Goal: Feedback & Contribution: Leave review/rating

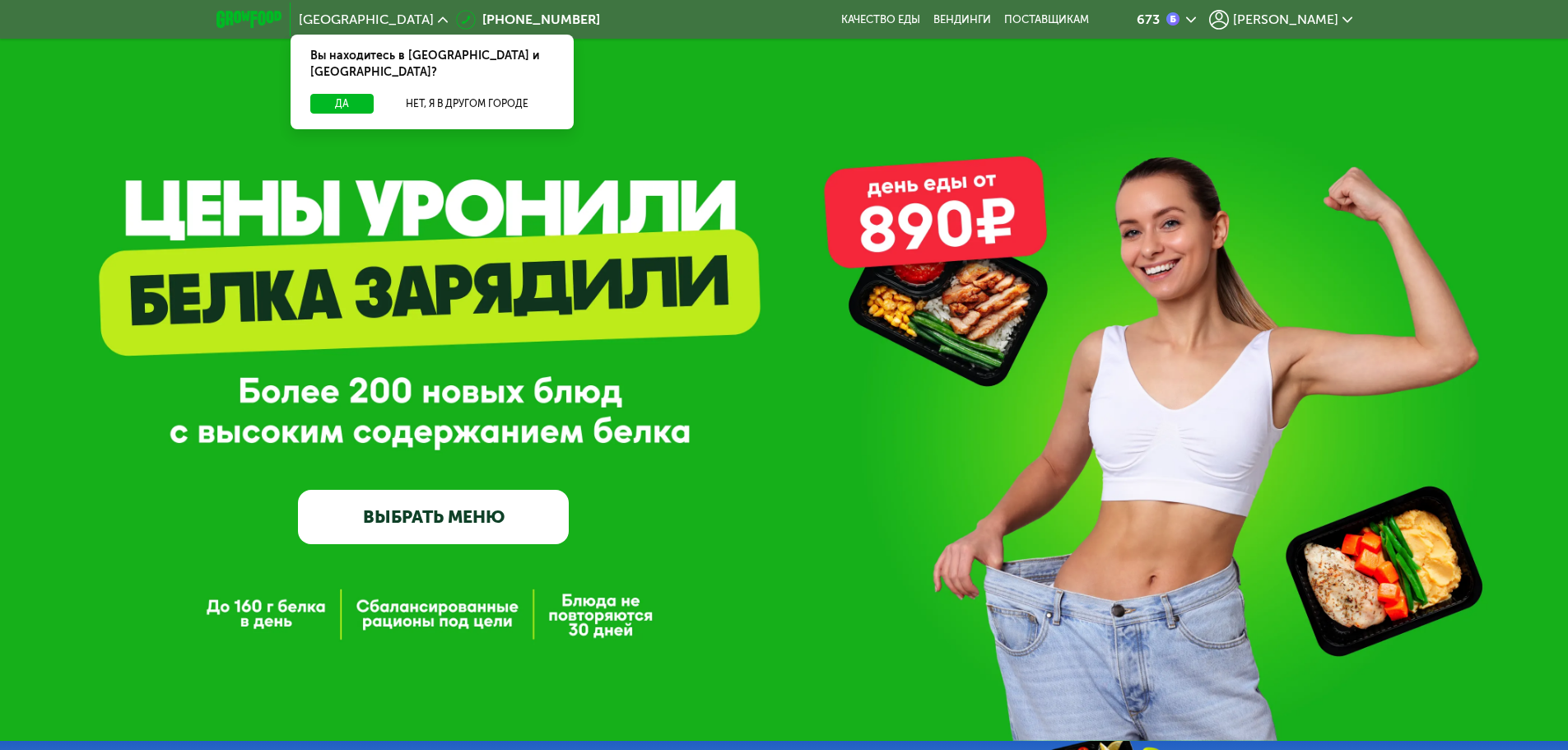
click at [1322, 24] on span "[PERSON_NAME]" at bounding box center [1285, 19] width 106 height 13
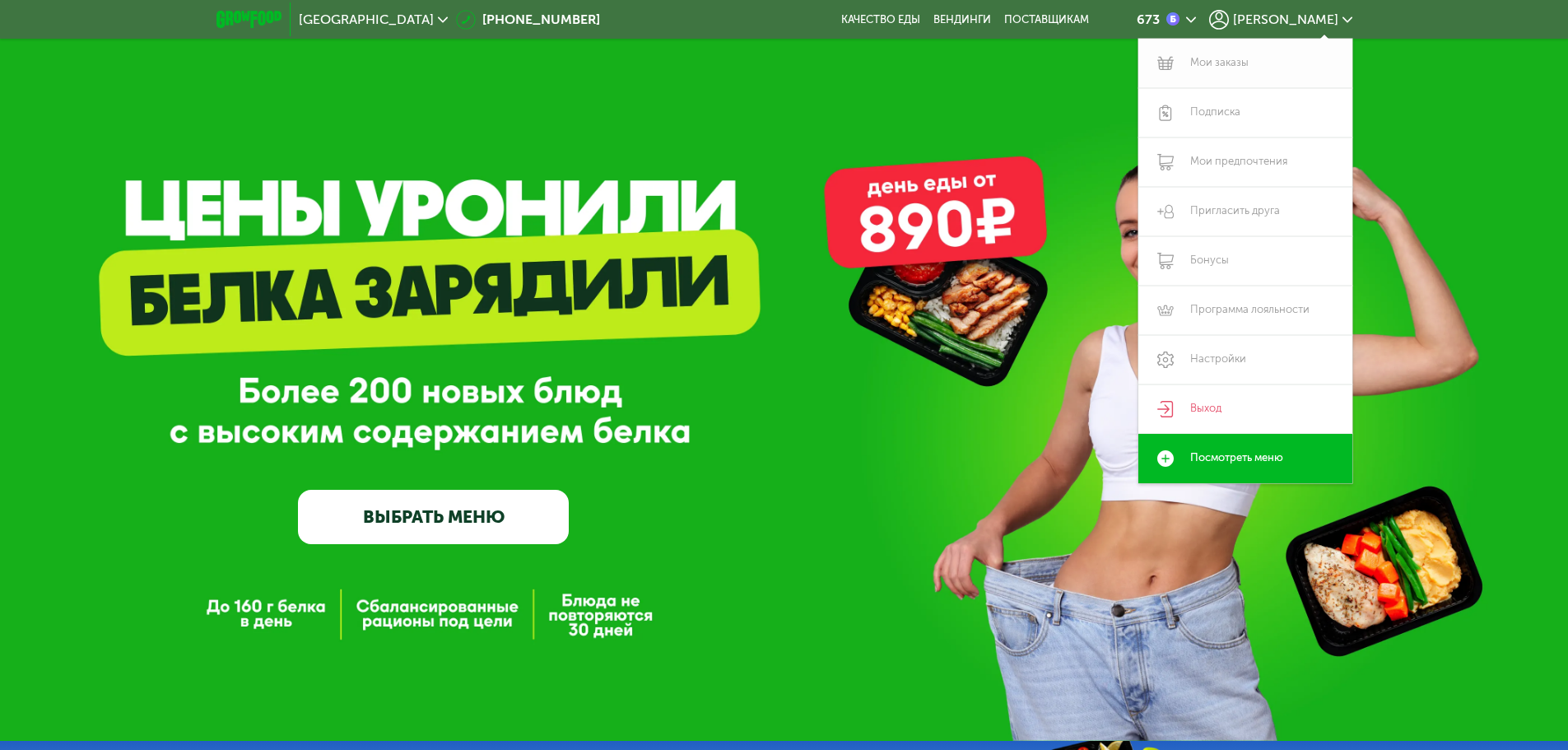
click at [1240, 65] on link "Мои заказы" at bounding box center [1245, 63] width 214 height 50
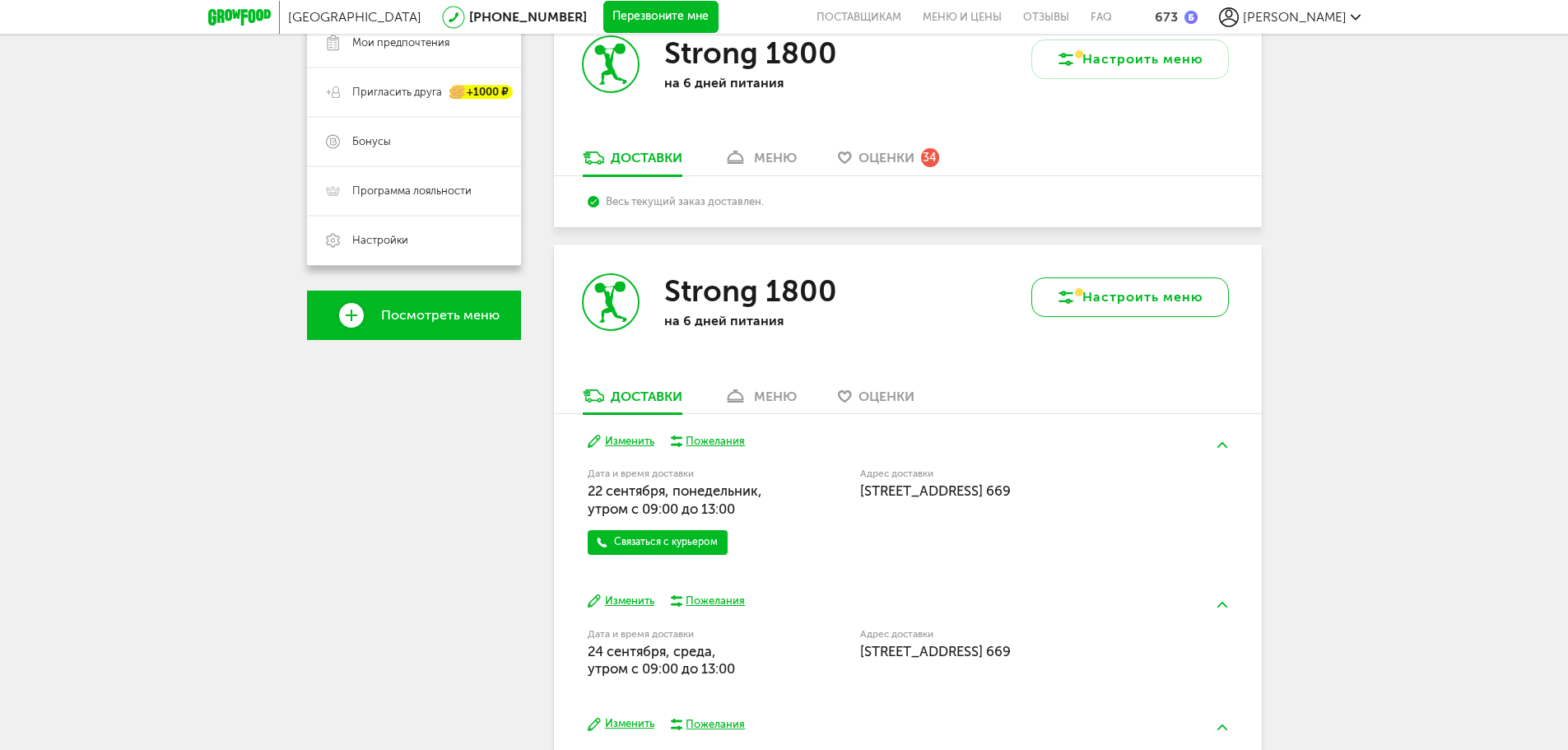
scroll to position [247, 0]
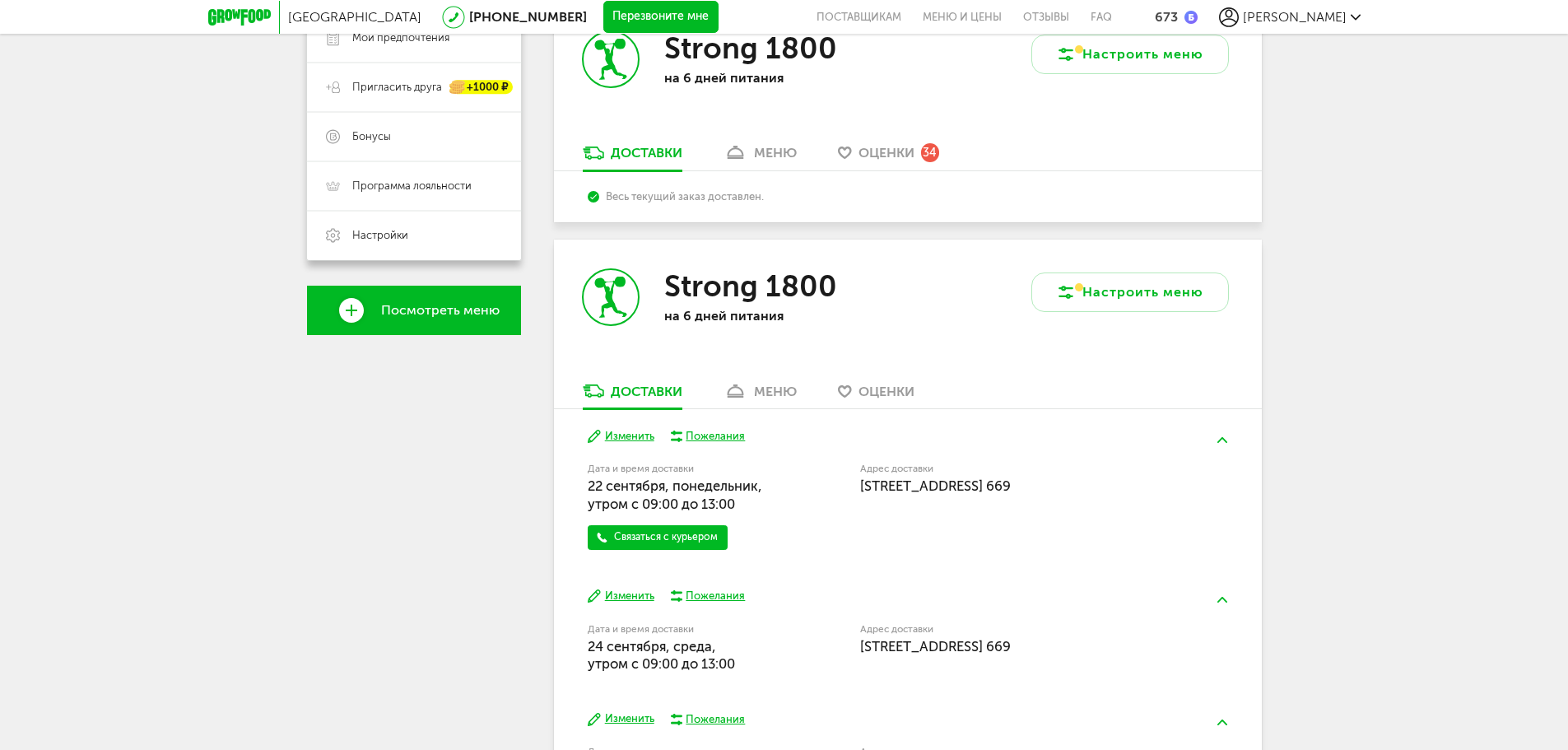
click at [887, 165] on link "Оценки 34" at bounding box center [888, 157] width 118 height 26
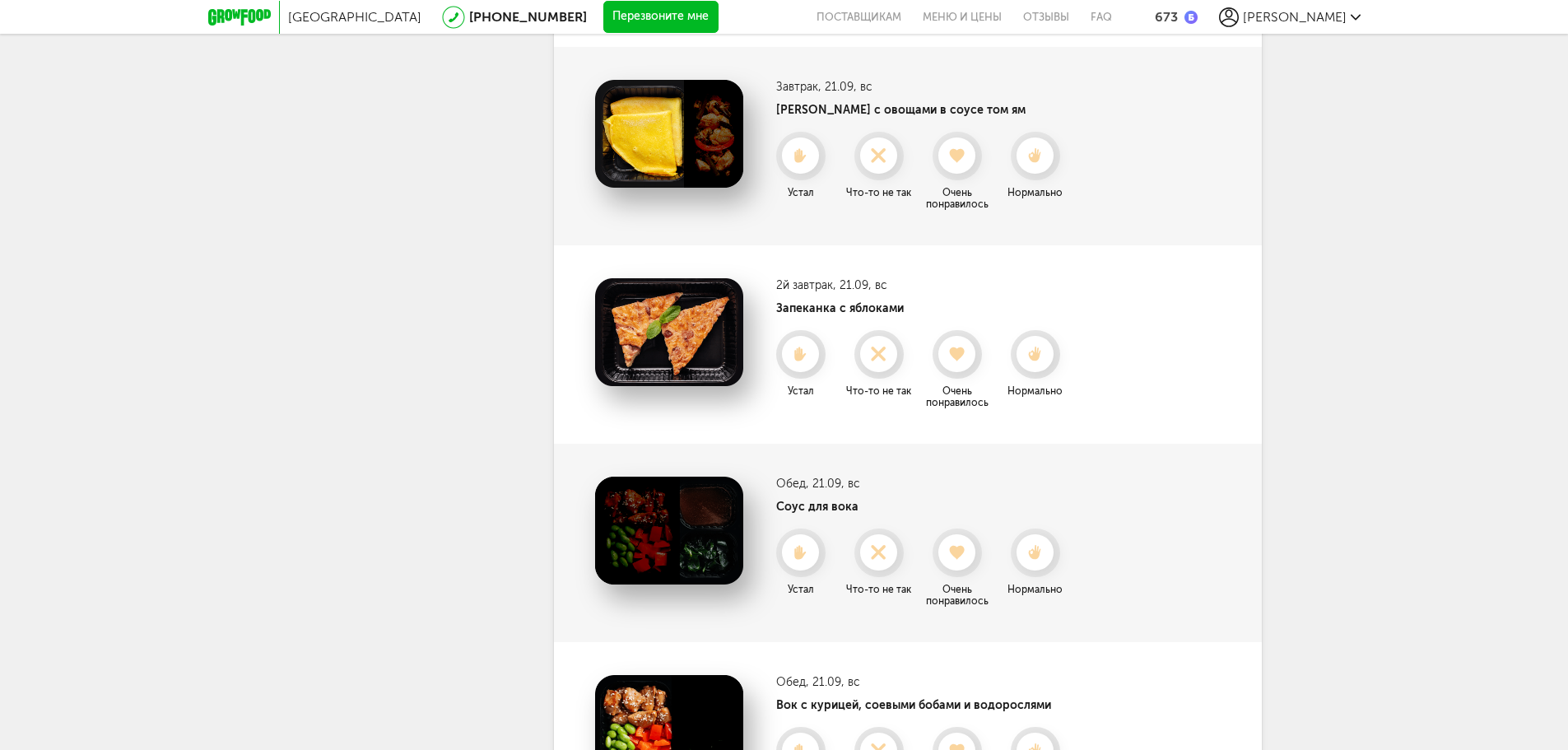
scroll to position [5893, 0]
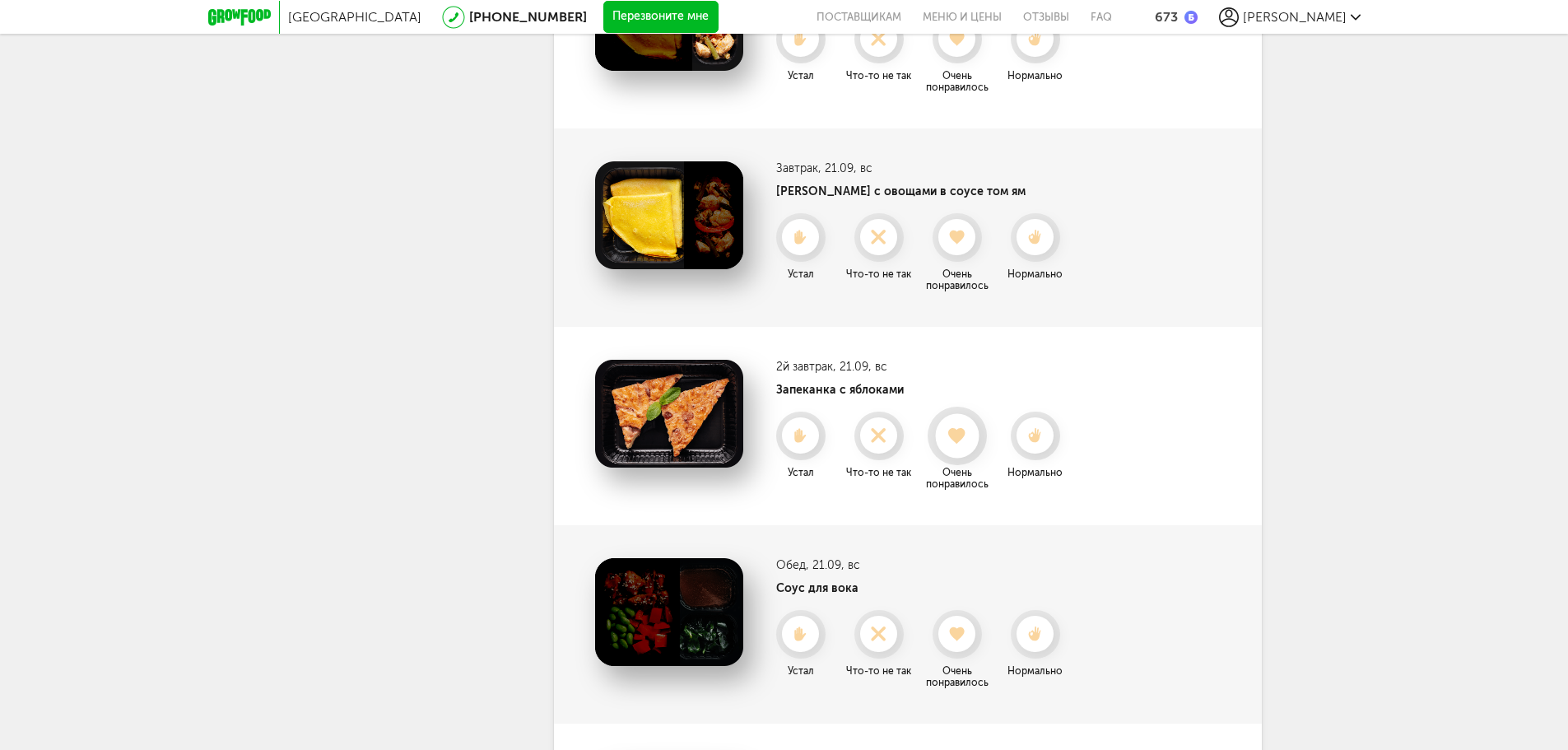
click at [960, 427] on use at bounding box center [957, 435] width 18 height 17
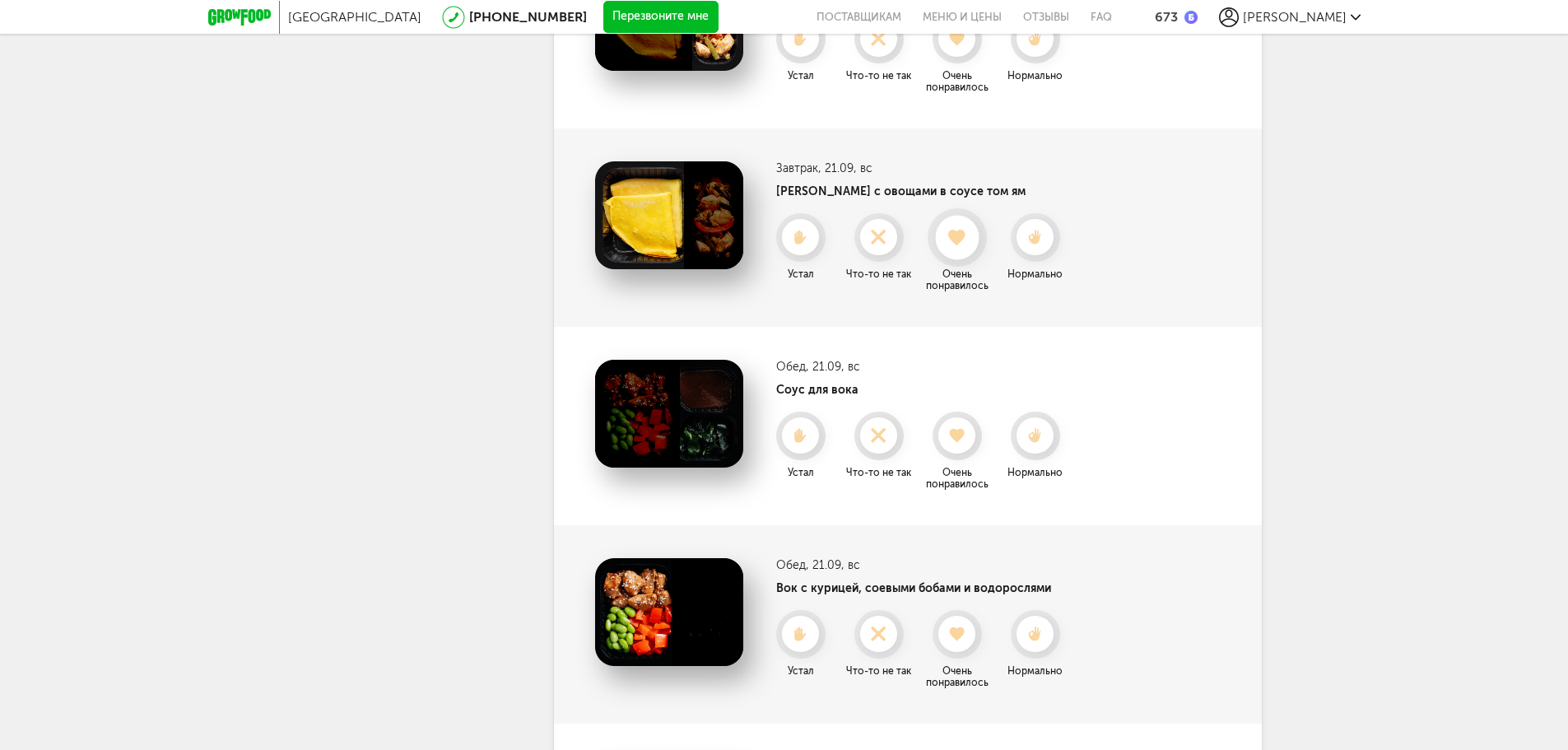
click at [959, 229] on use at bounding box center [957, 237] width 18 height 17
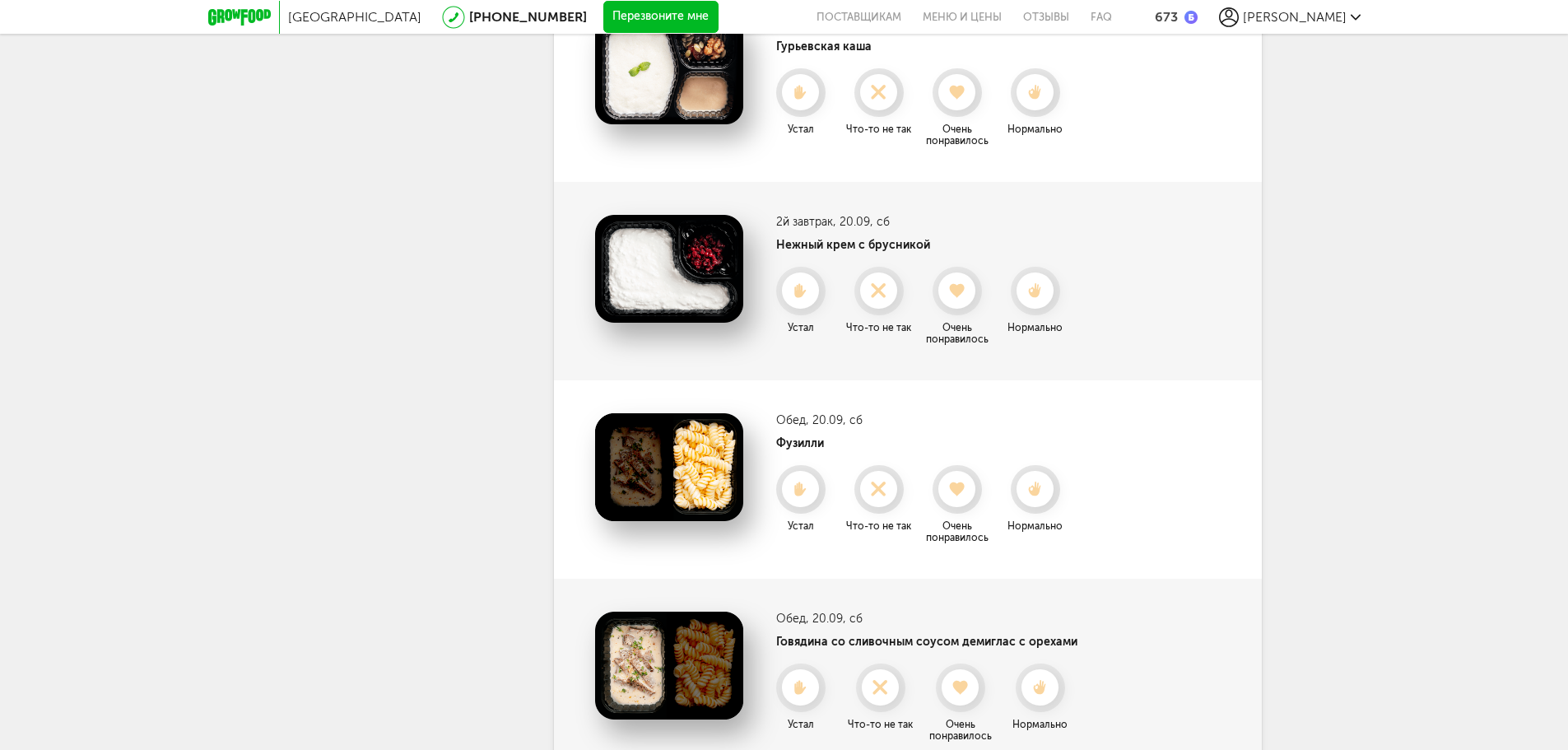
scroll to position [4659, 0]
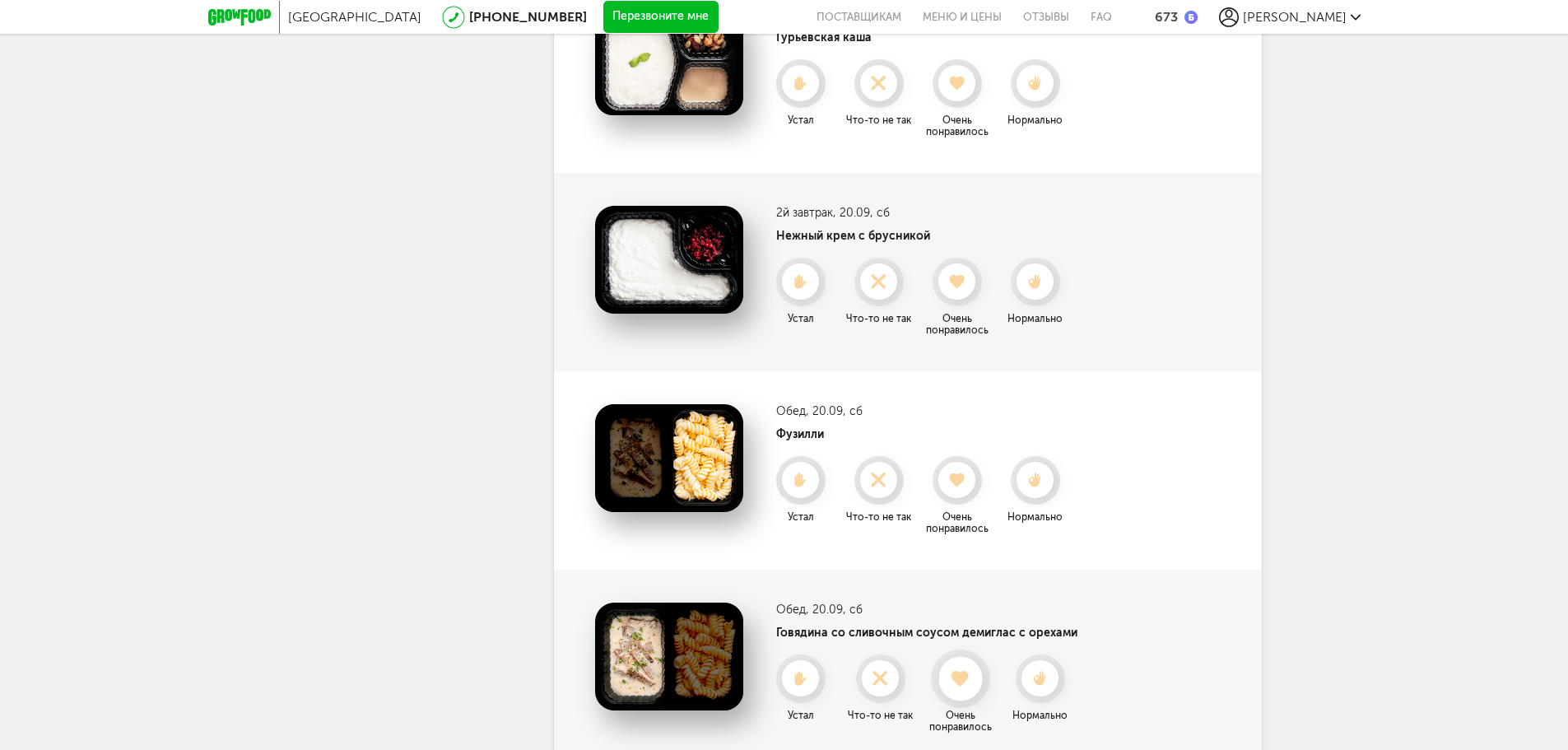
click at [965, 670] on use at bounding box center [960, 678] width 18 height 17
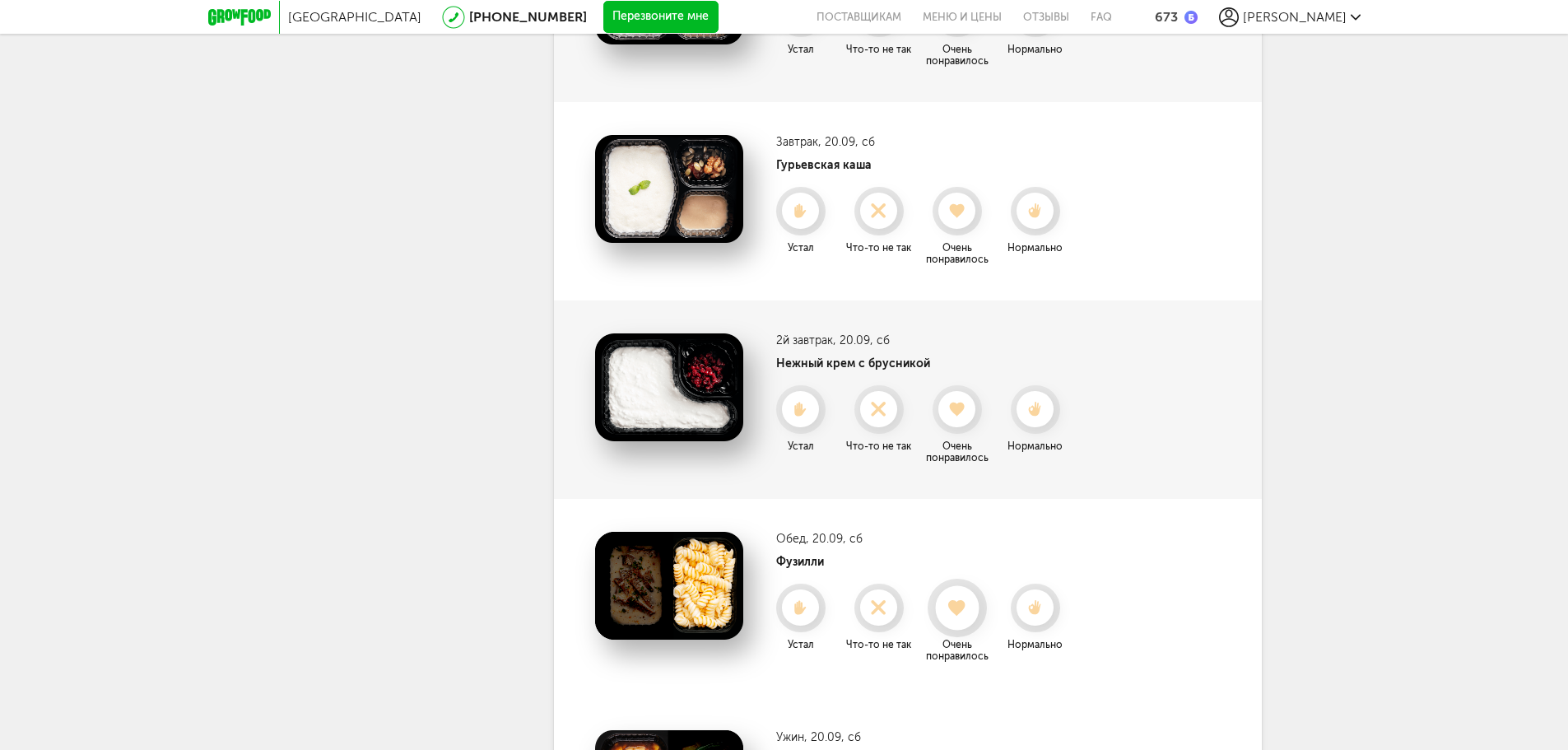
scroll to position [4495, 0]
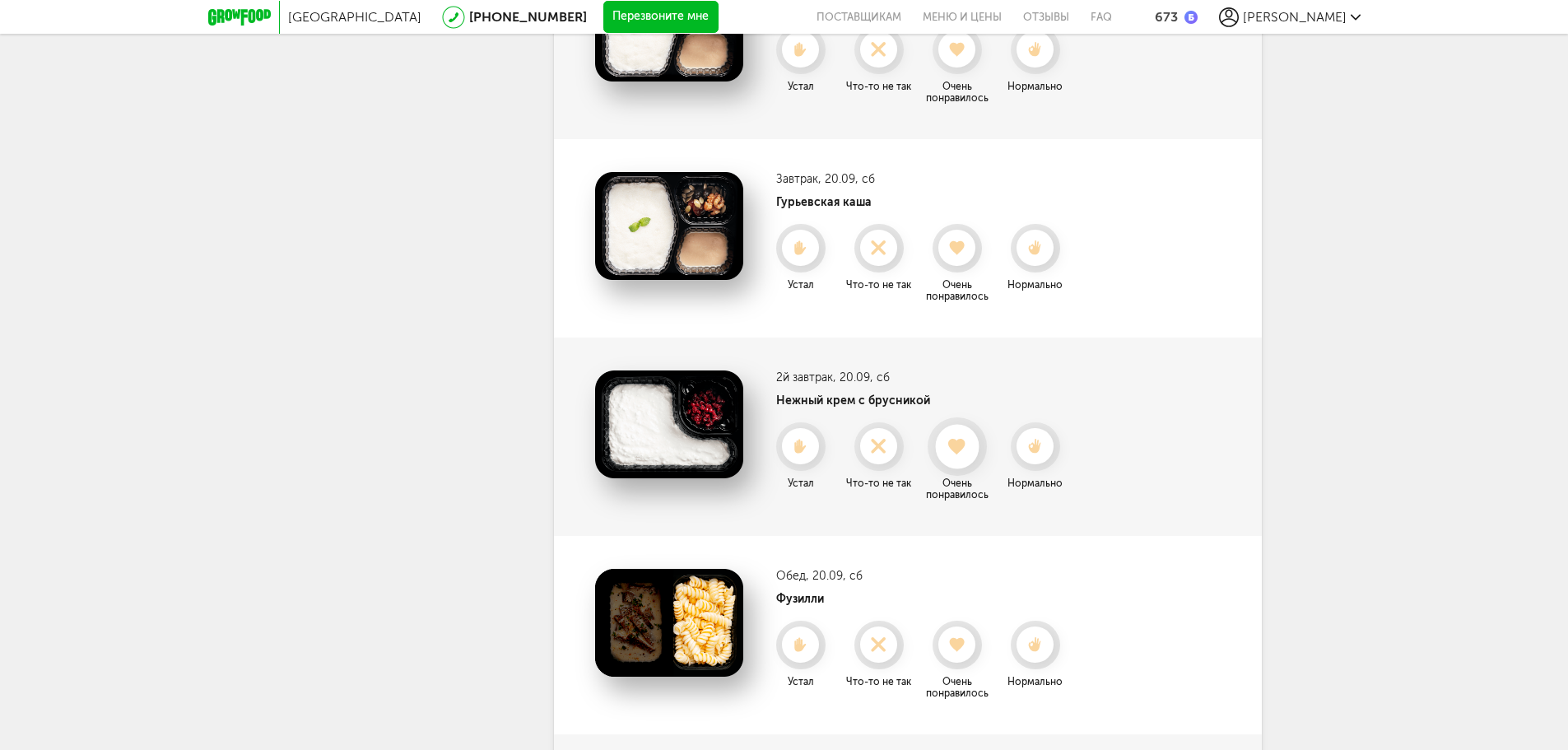
click at [966, 438] on icon at bounding box center [957, 446] width 44 height 18
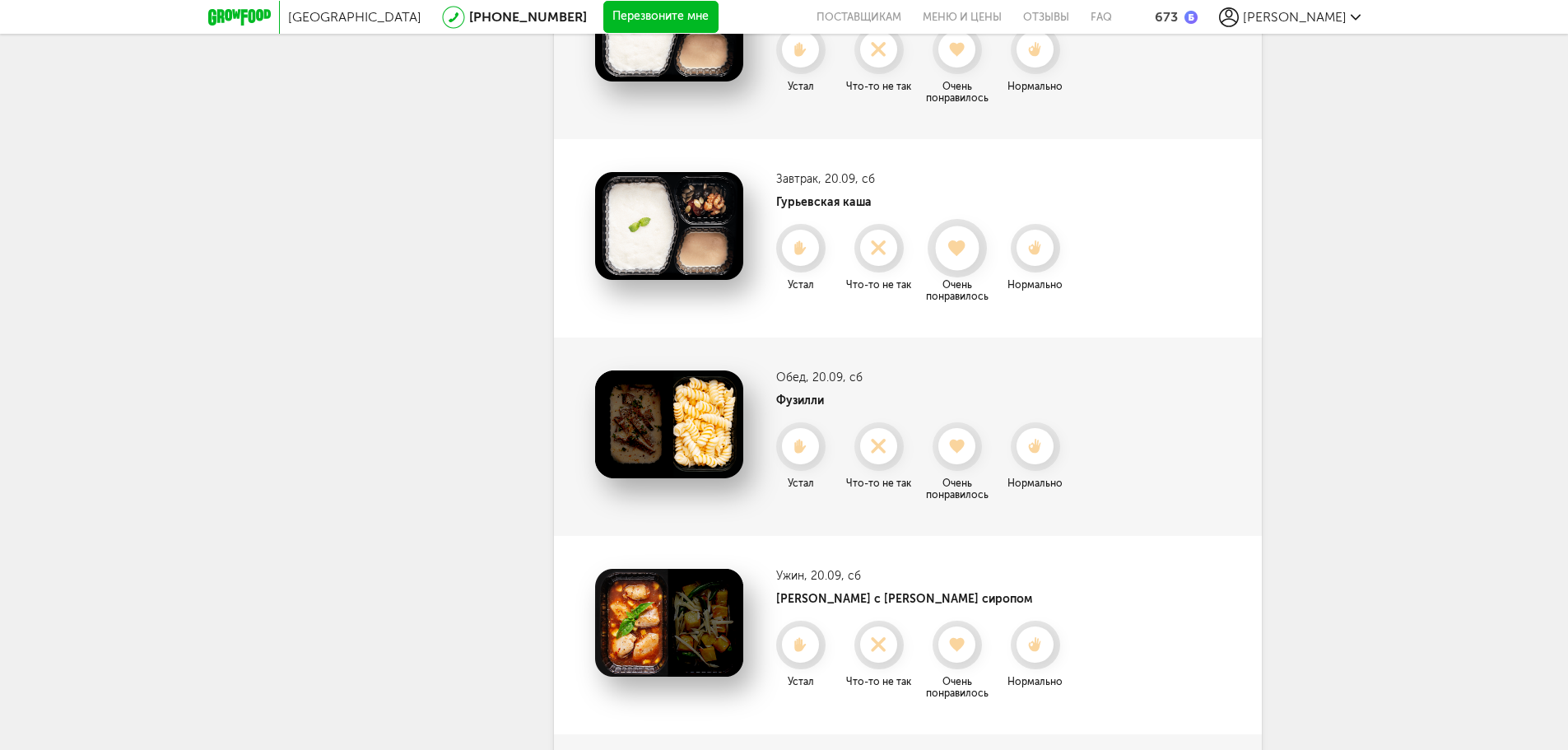
click at [957, 238] on icon at bounding box center [957, 247] width 44 height 18
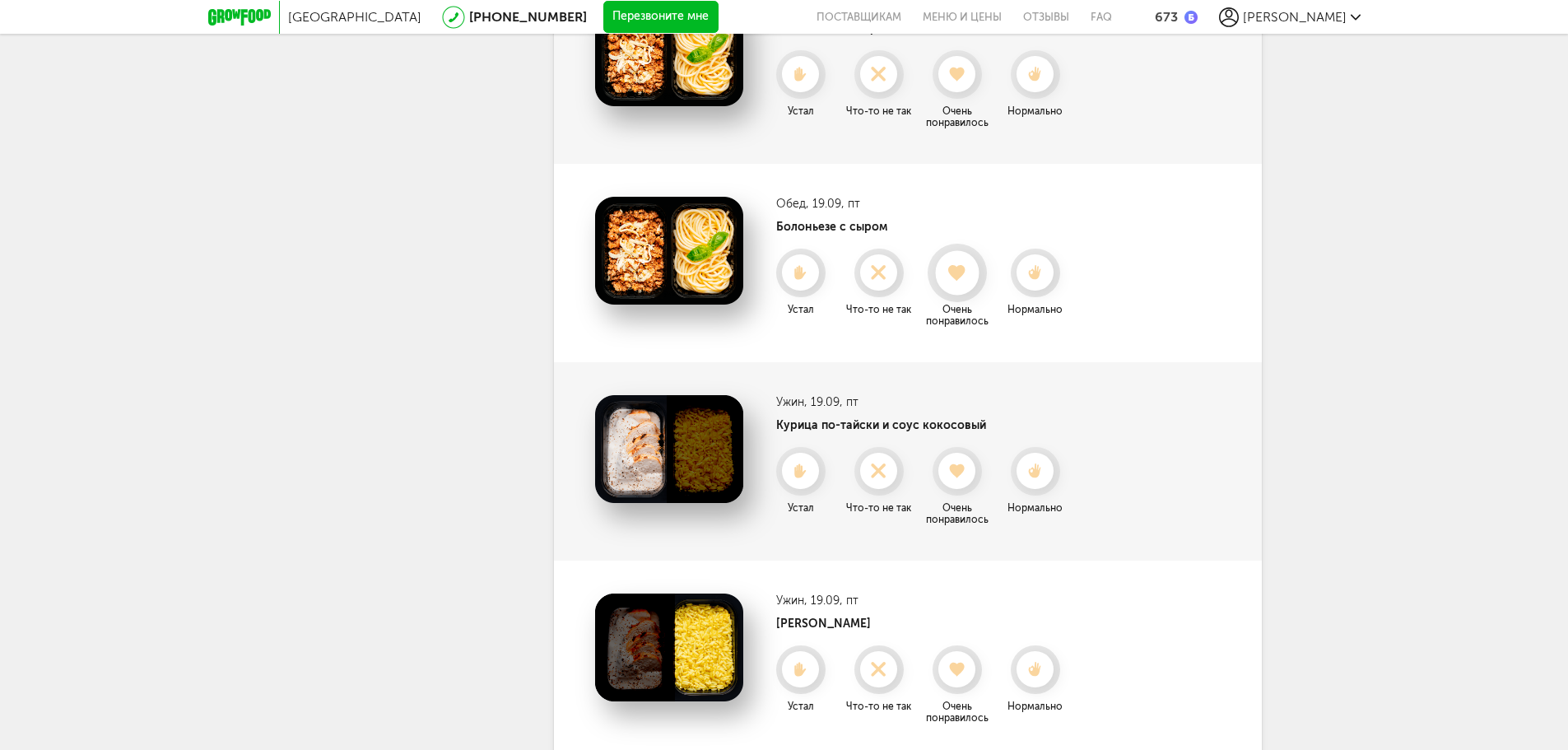
scroll to position [3671, 0]
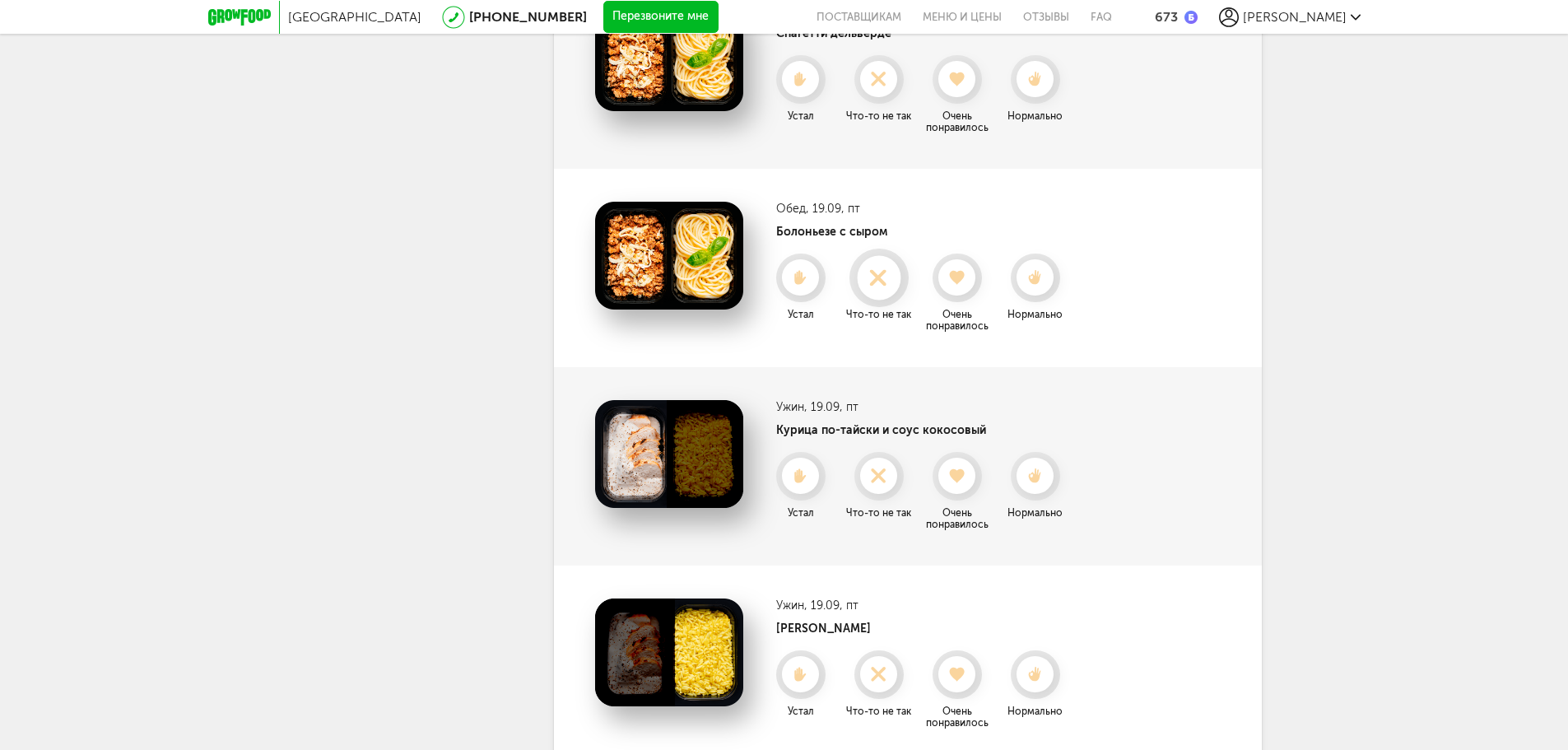
click at [877, 272] on icon at bounding box center [878, 277] width 44 height 18
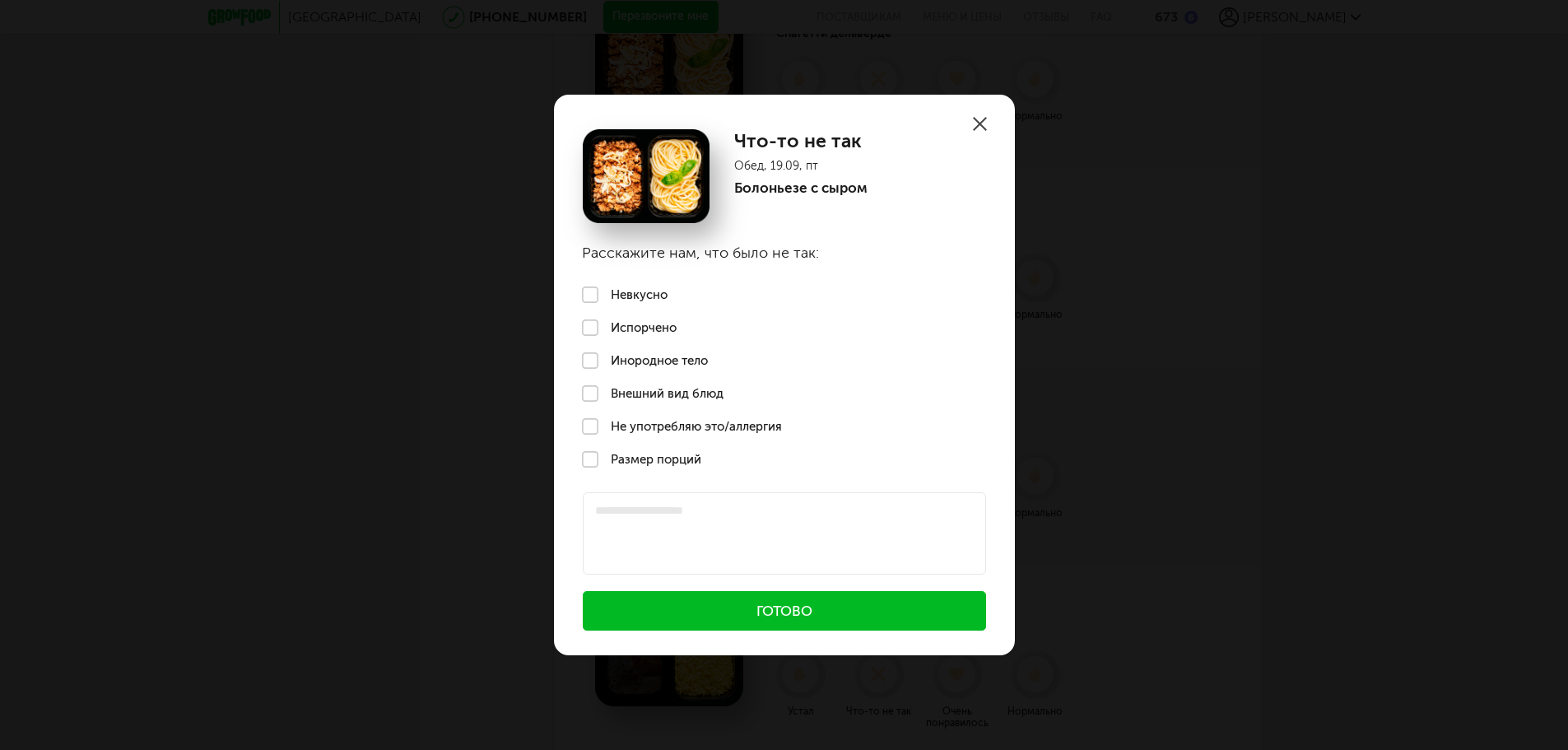
click at [638, 305] on label "Невкусно" at bounding box center [784, 295] width 461 height 33
click at [793, 609] on button "Готово" at bounding box center [784, 610] width 403 height 39
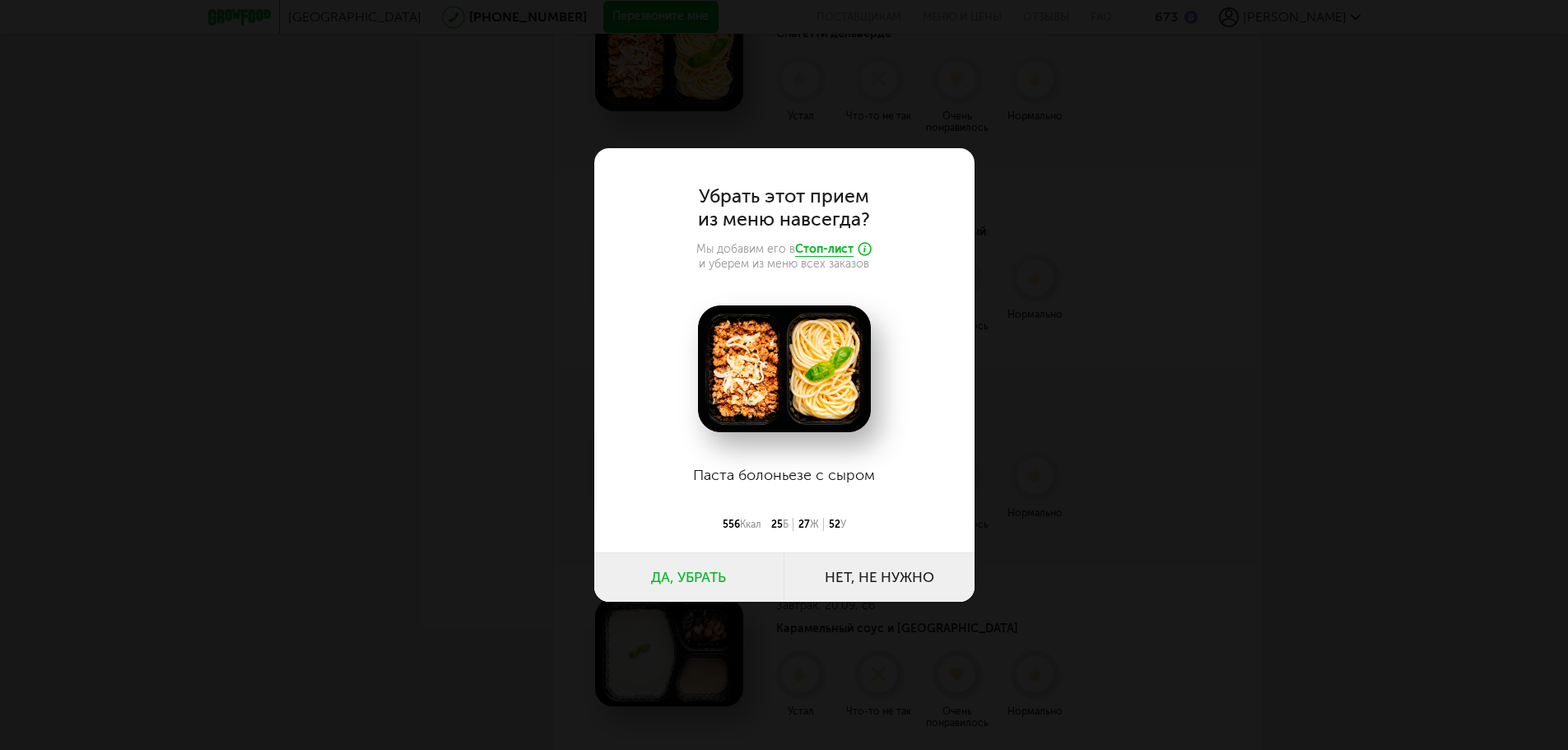
click at [706, 575] on button "Да, убрать" at bounding box center [690, 577] width 190 height 50
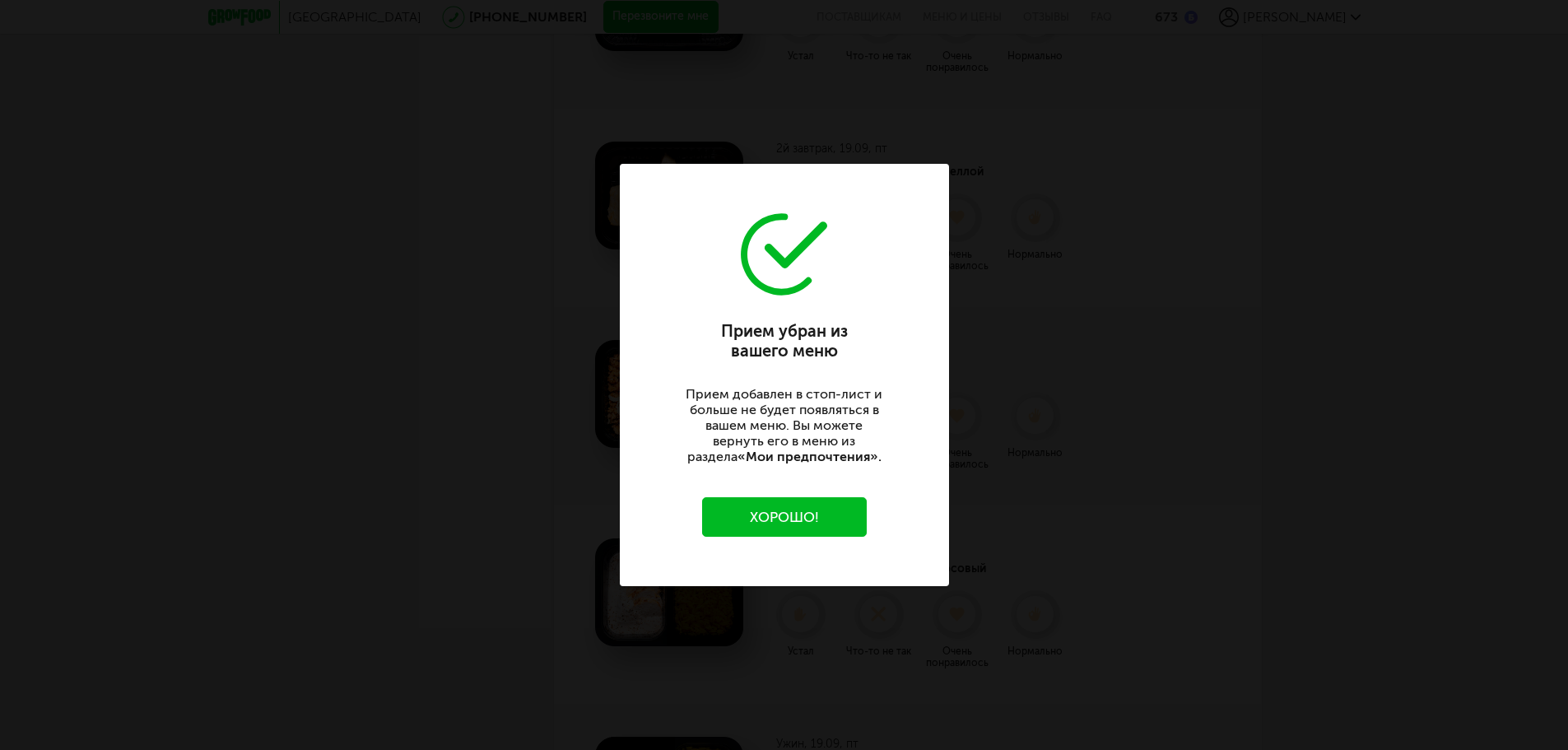
scroll to position [3259, 0]
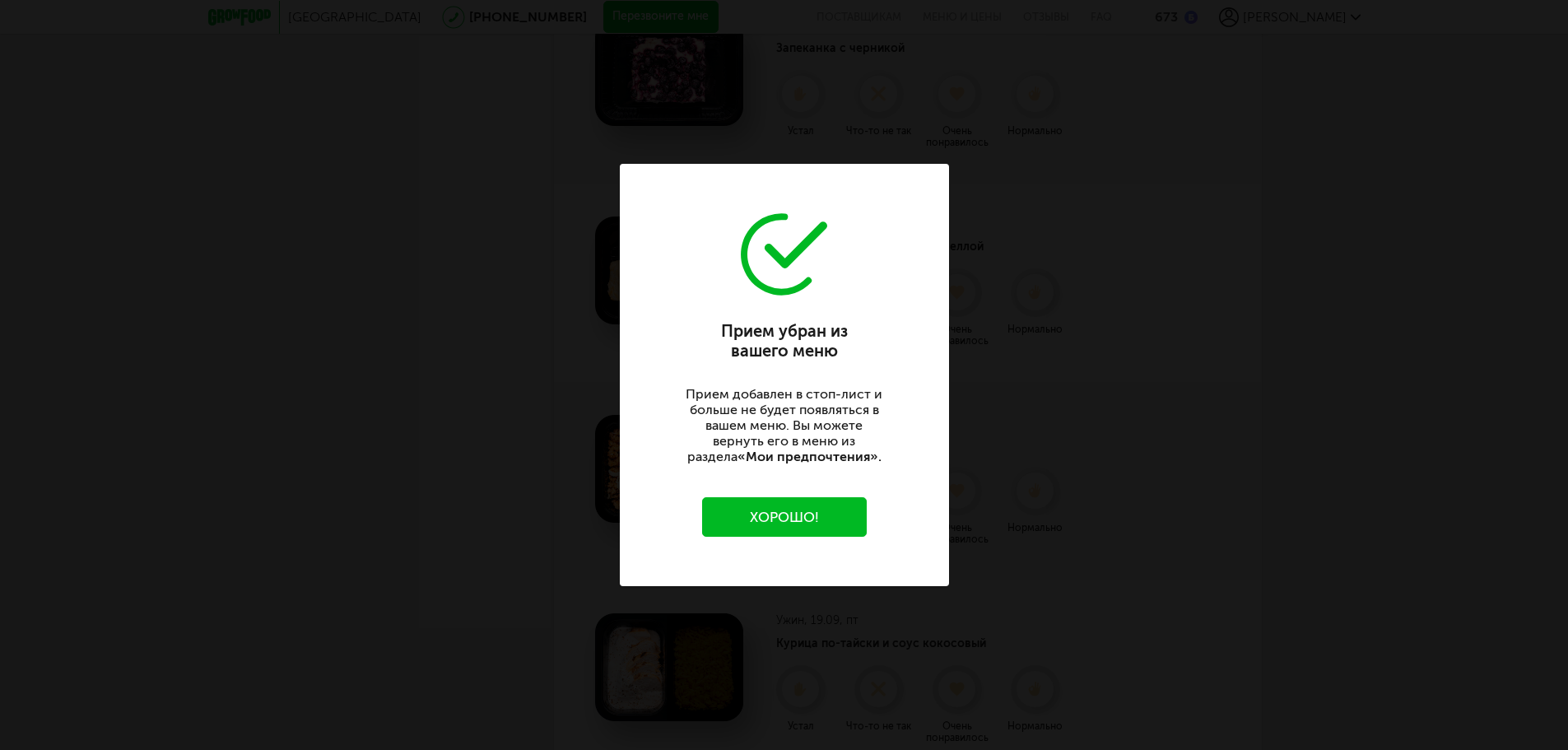
click at [836, 520] on button "Хорошо!" at bounding box center [784, 516] width 165 height 39
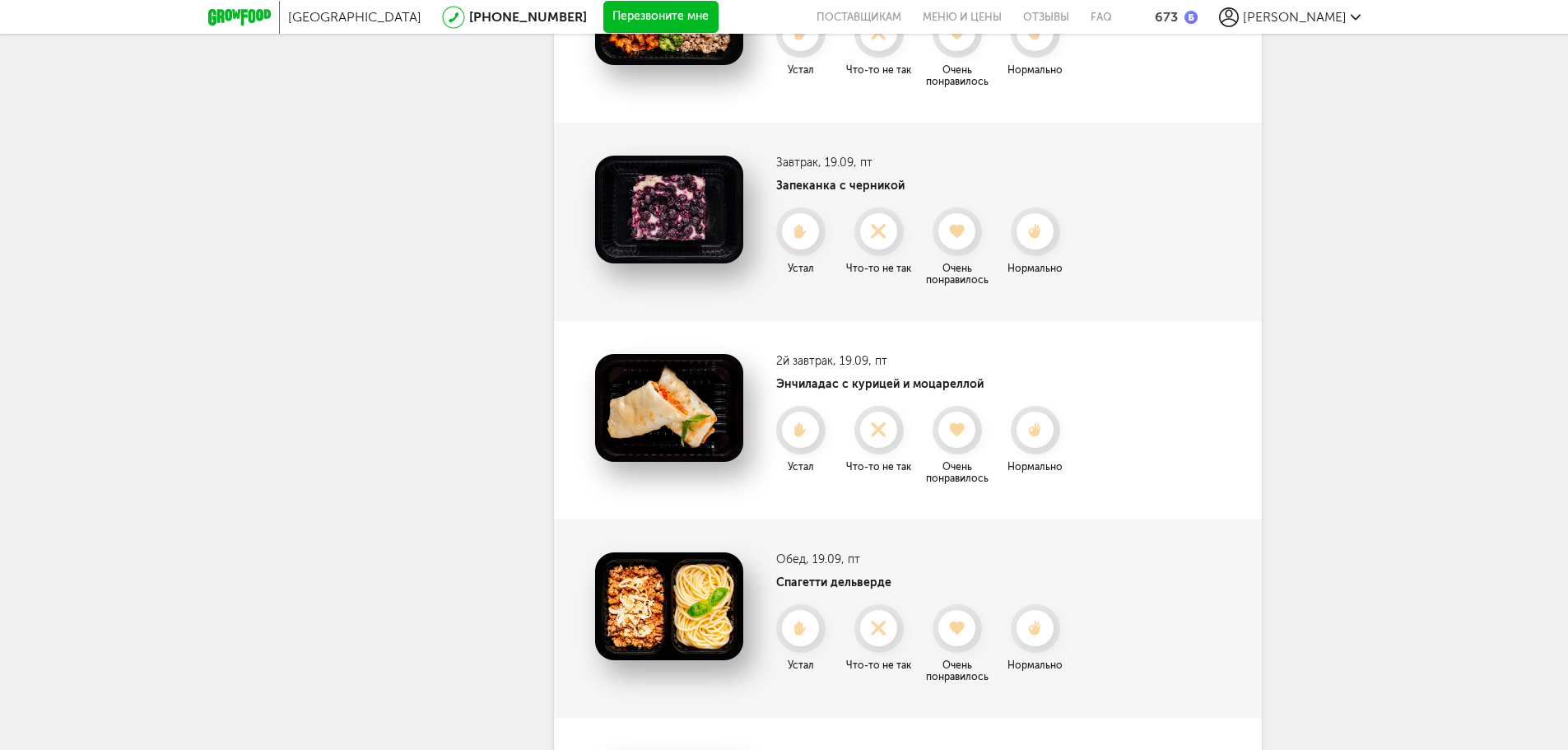
scroll to position [3095, 0]
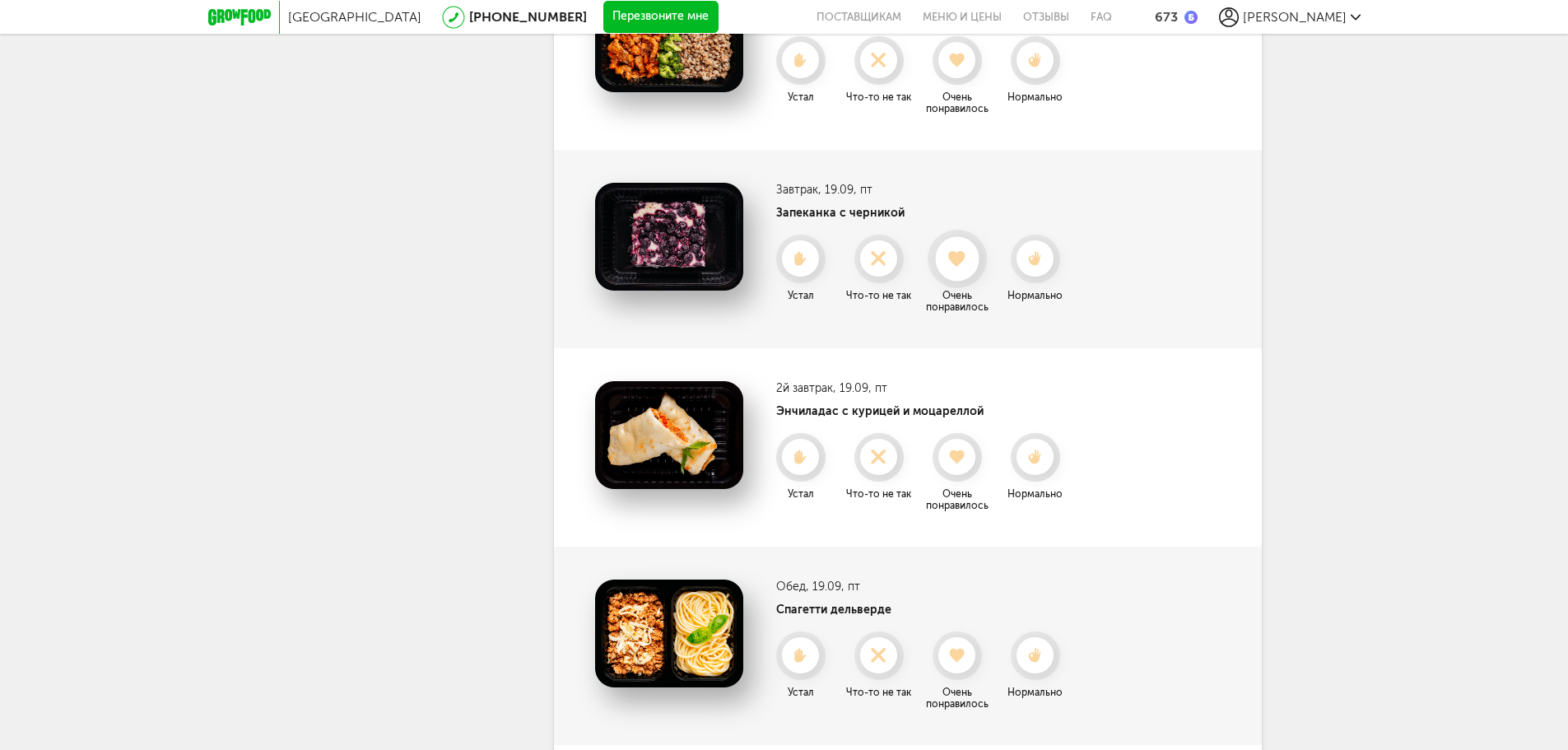
click at [952, 256] on icon at bounding box center [957, 258] width 44 height 18
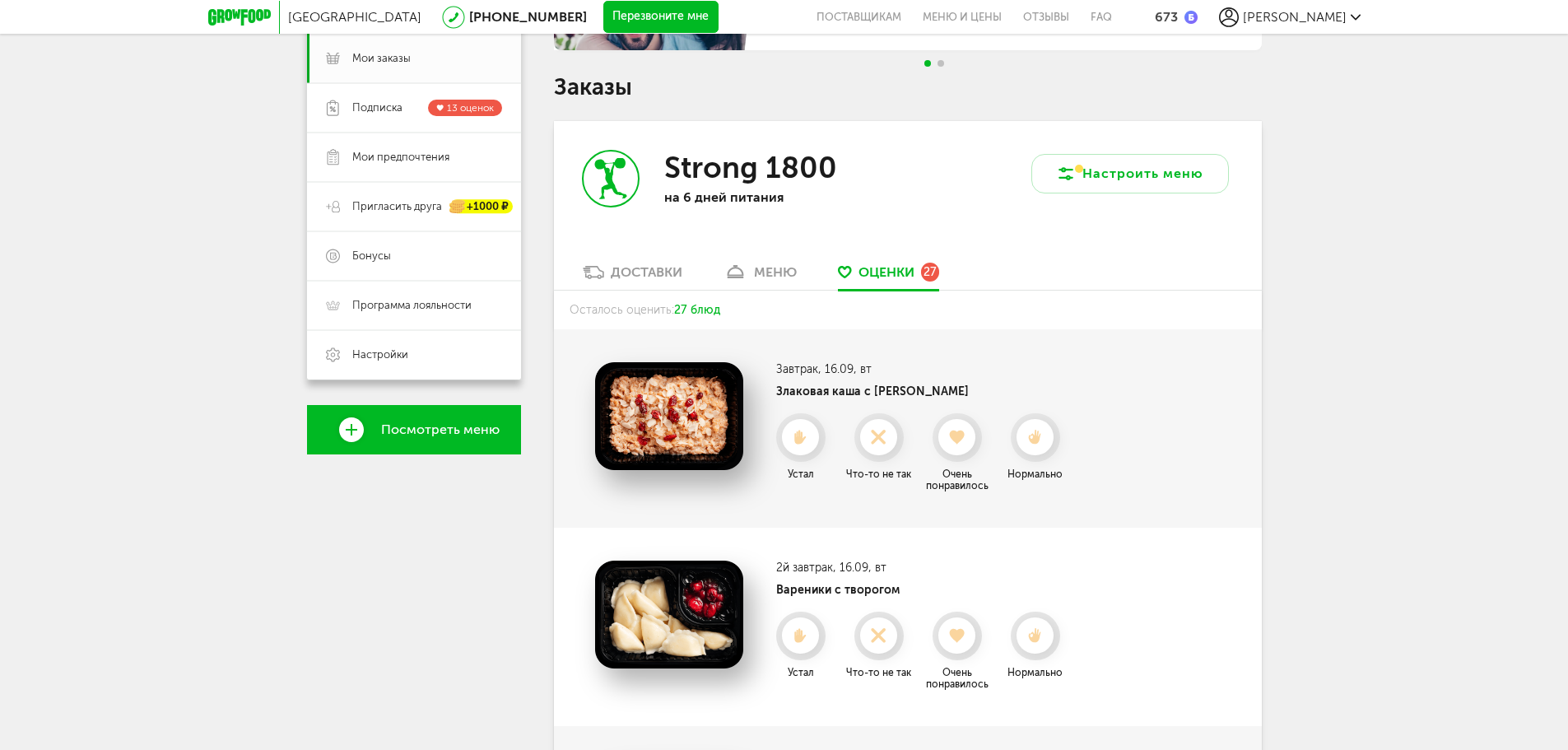
scroll to position [128, 0]
click at [1041, 434] on icon at bounding box center [1035, 437] width 44 height 18
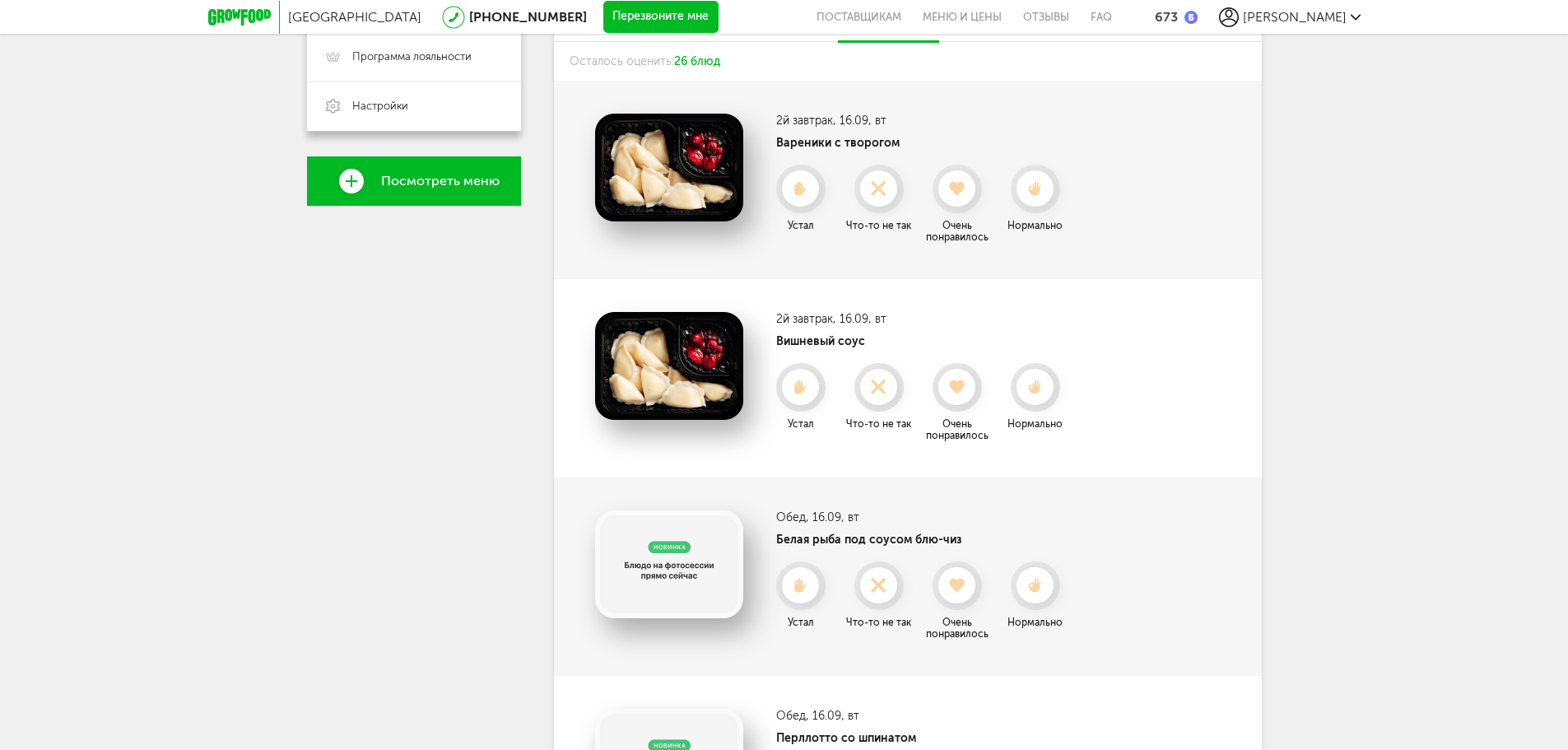
scroll to position [375, 0]
click at [819, 182] on icon at bounding box center [801, 189] width 44 height 18
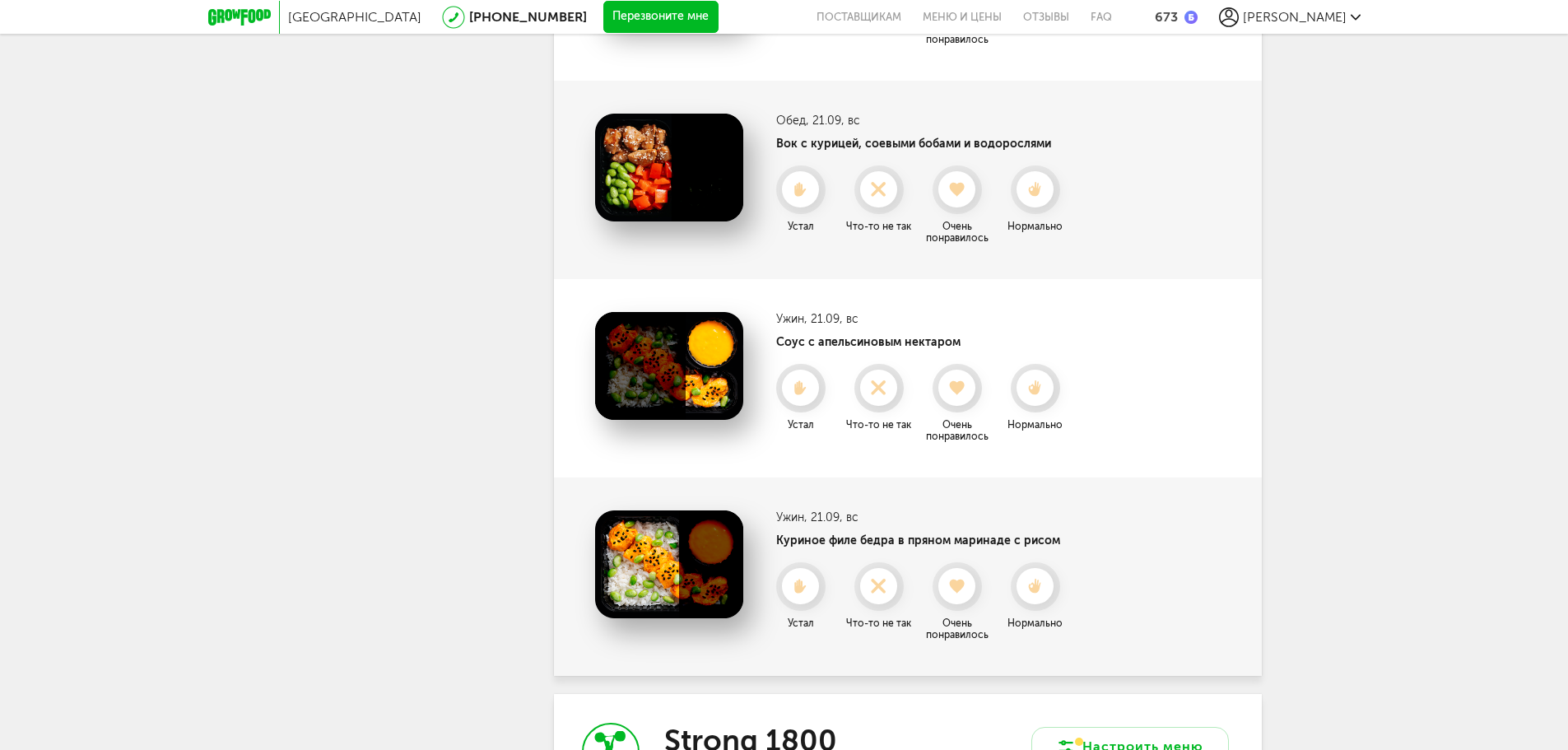
scroll to position [4751, 0]
